Goal: Task Accomplishment & Management: Manage account settings

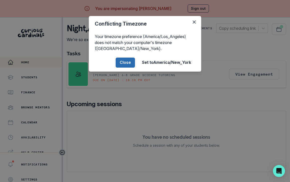
click at [128, 62] on button "Close" at bounding box center [125, 63] width 19 height 10
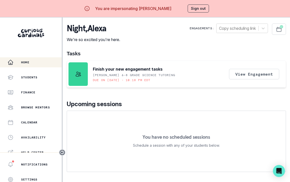
scroll to position [60, 0]
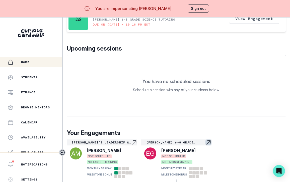
click at [207, 141] on icon "Navigate to engagement page" at bounding box center [209, 143] width 4 height 4
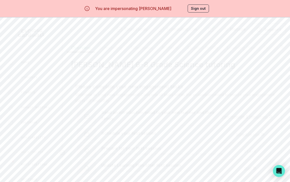
click at [208, 28] on icon "Schedule Sessions" at bounding box center [211, 29] width 6 height 6
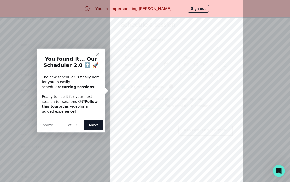
scroll to position [18, 0]
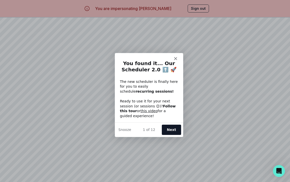
click at [176, 56] on div "Intercom messenger" at bounding box center [149, 56] width 68 height 7
click at [175, 58] on polygon "Close" at bounding box center [175, 58] width 3 height 3
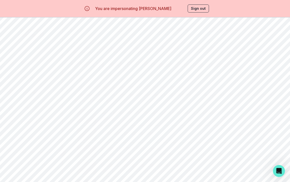
click at [179, 30] on button "Scheduling Link" at bounding box center [178, 29] width 48 height 11
click at [38, 138] on p "Availability" at bounding box center [33, 138] width 25 height 4
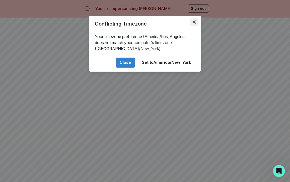
click at [193, 20] on button "Close" at bounding box center [194, 22] width 8 height 8
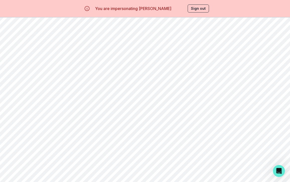
scroll to position [416, 0]
click at [34, 137] on p "Availability" at bounding box center [33, 138] width 25 height 4
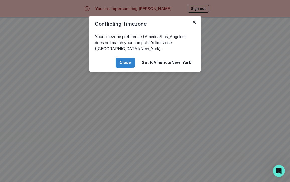
scroll to position [416, 0]
click at [195, 21] on icon "Close" at bounding box center [194, 22] width 3 height 3
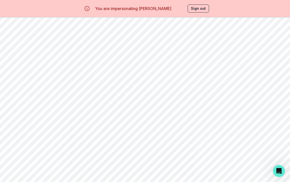
scroll to position [360, 0]
click at [200, 8] on button "Sign out" at bounding box center [198, 9] width 21 height 8
